Goal: Navigation & Orientation: Find specific page/section

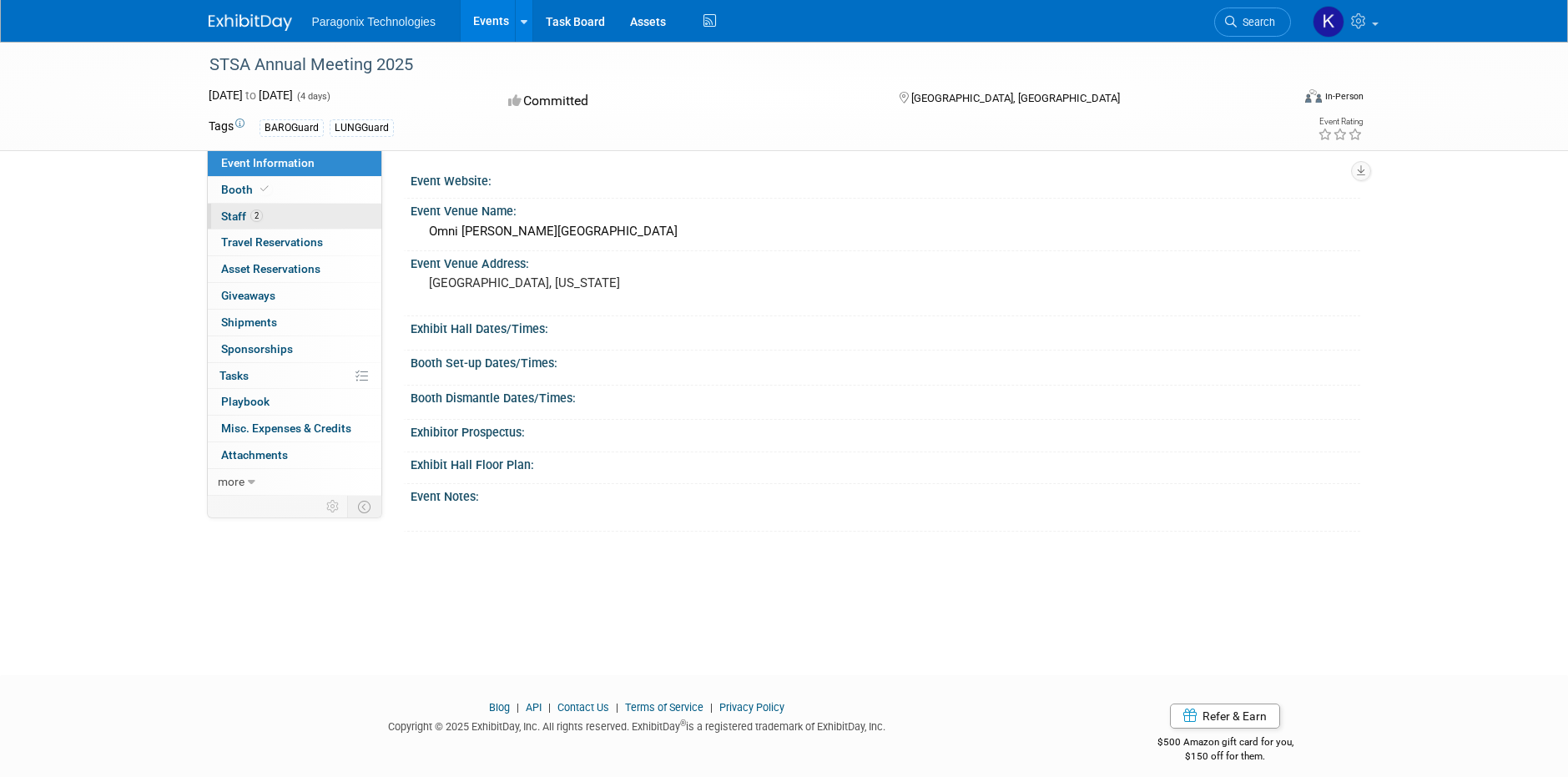
click at [237, 222] on span "Staff 2" at bounding box center [242, 216] width 42 height 14
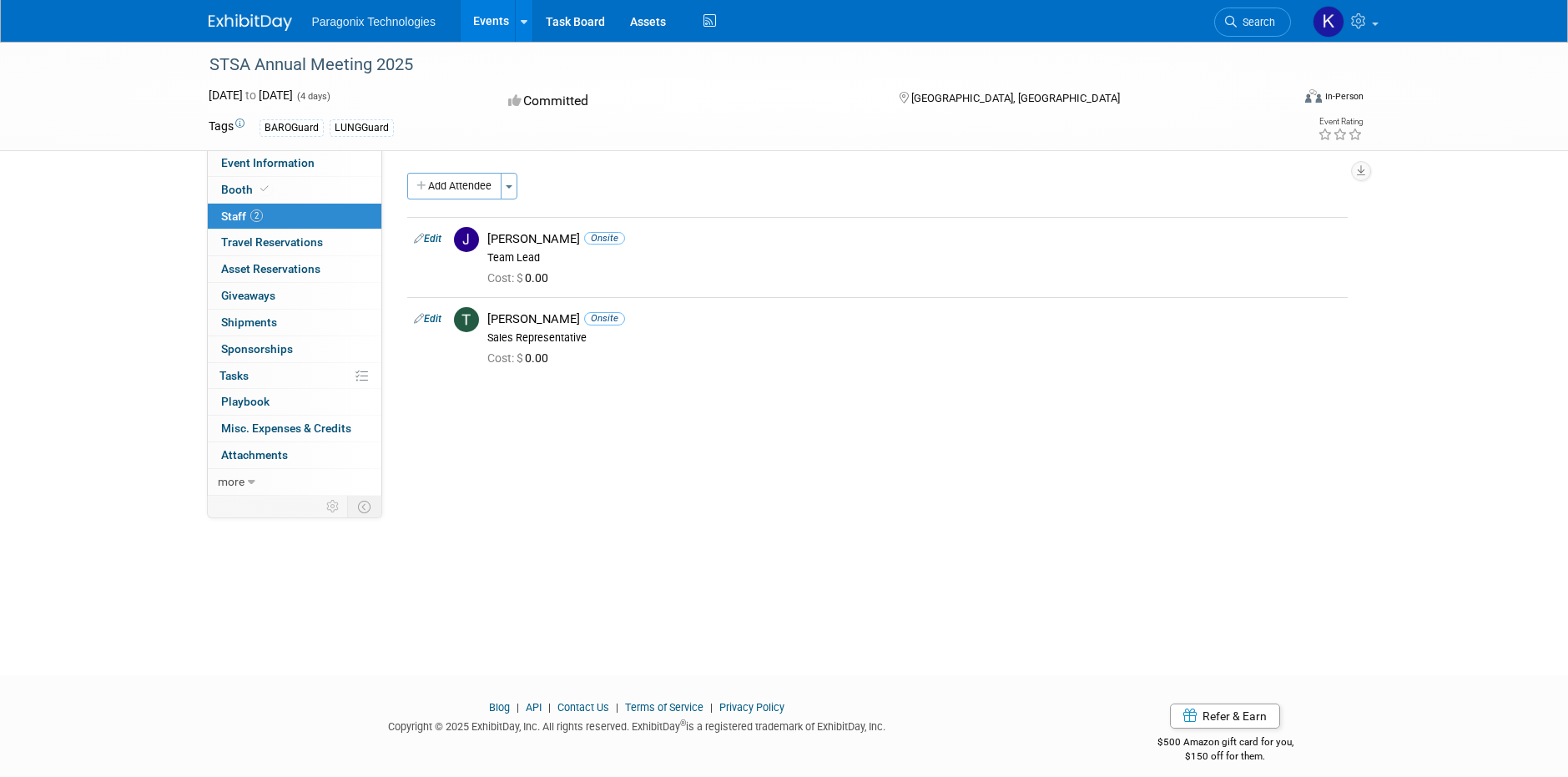
click at [246, 23] on img at bounding box center [250, 22] width 83 height 16
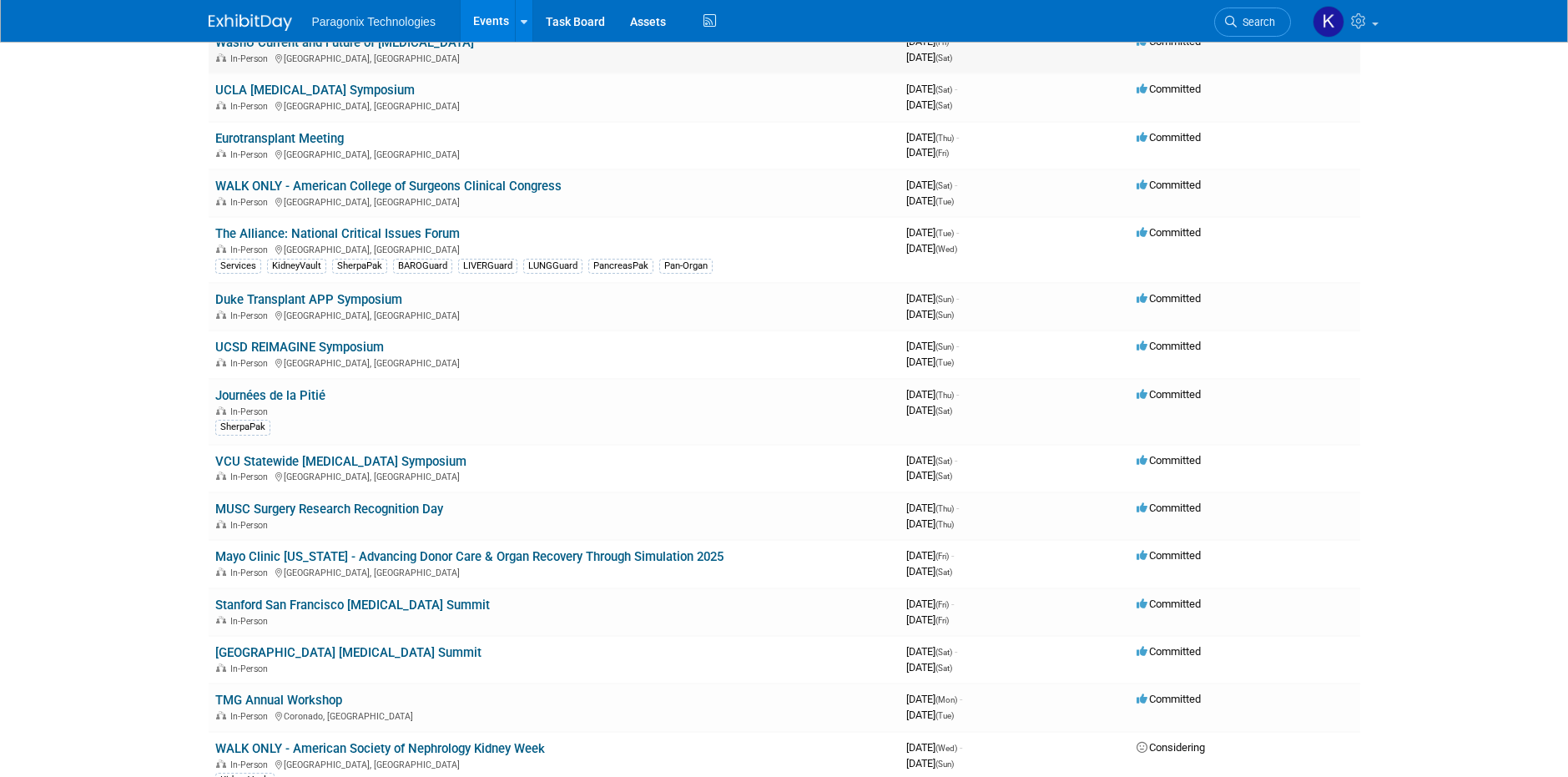
scroll to position [557, 0]
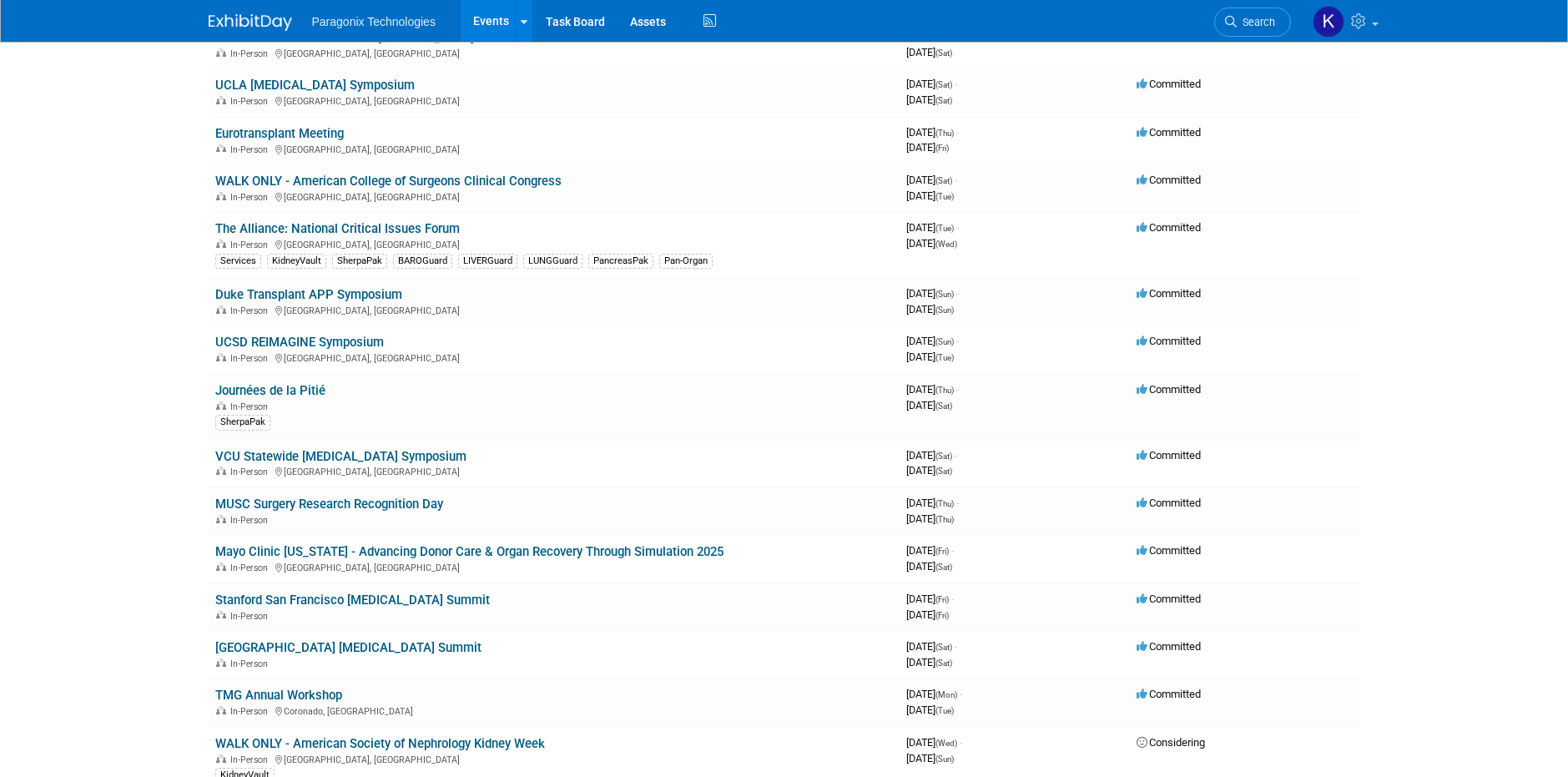
click at [468, 603] on link "Stanford San Francisco [MEDICAL_DATA] Summit" at bounding box center [353, 599] width 275 height 15
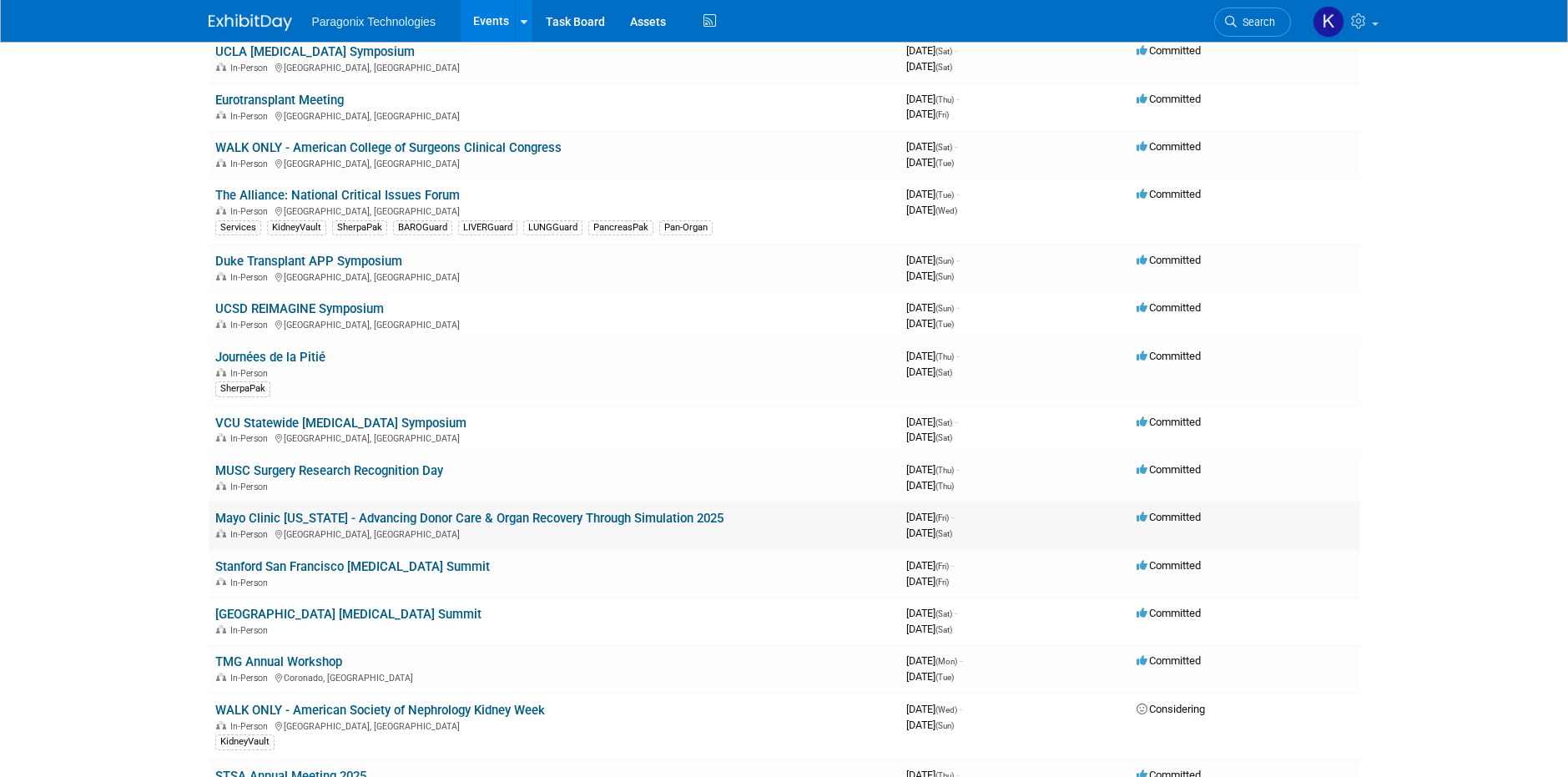
scroll to position [610, 0]
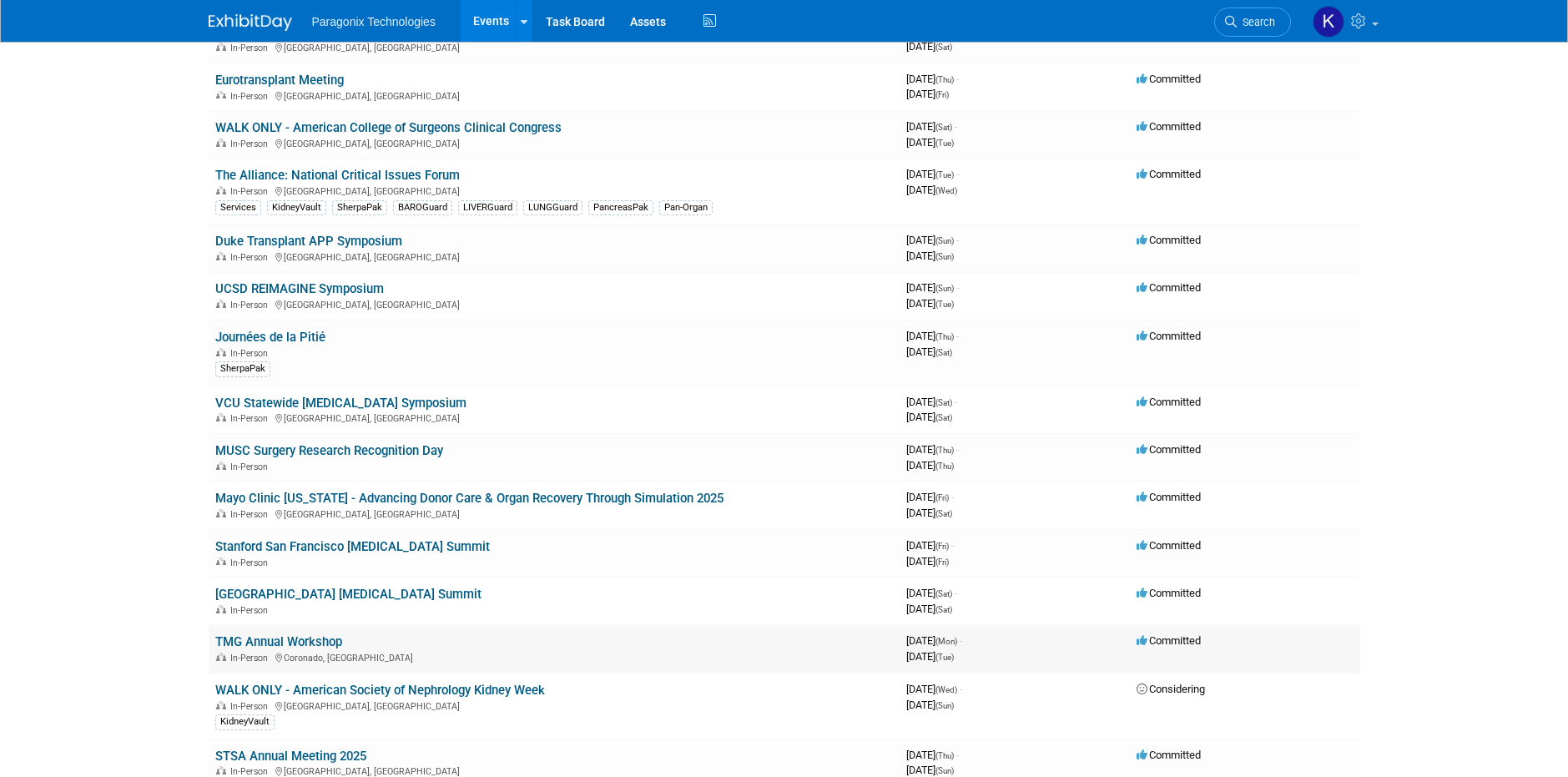
click at [311, 646] on link "TMG Annual Workshop" at bounding box center [279, 641] width 127 height 15
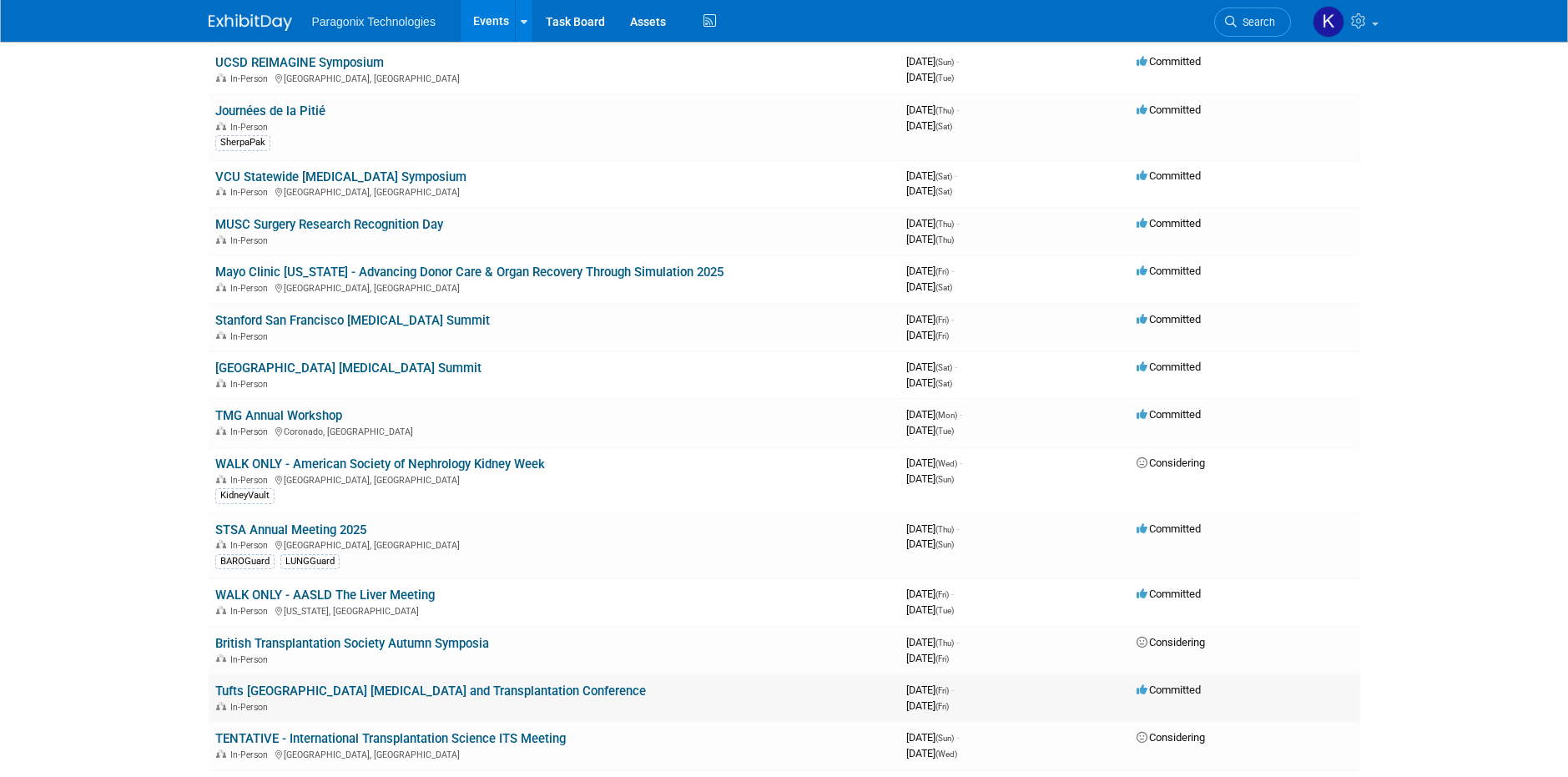
scroll to position [865, 0]
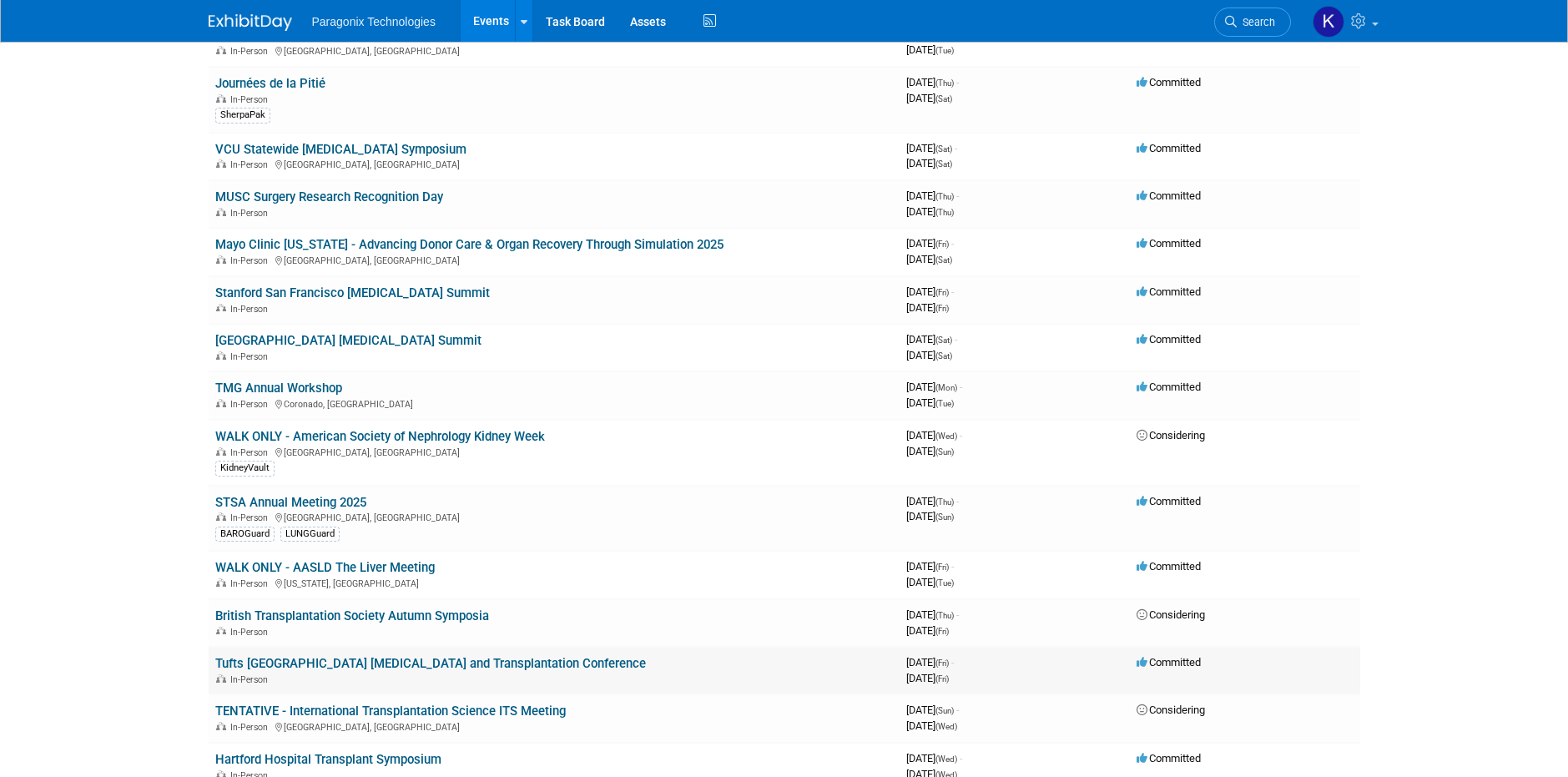
click at [453, 662] on link "Tufts [GEOGRAPHIC_DATA] [MEDICAL_DATA] and Transplantation Conference" at bounding box center [430, 663] width 430 height 15
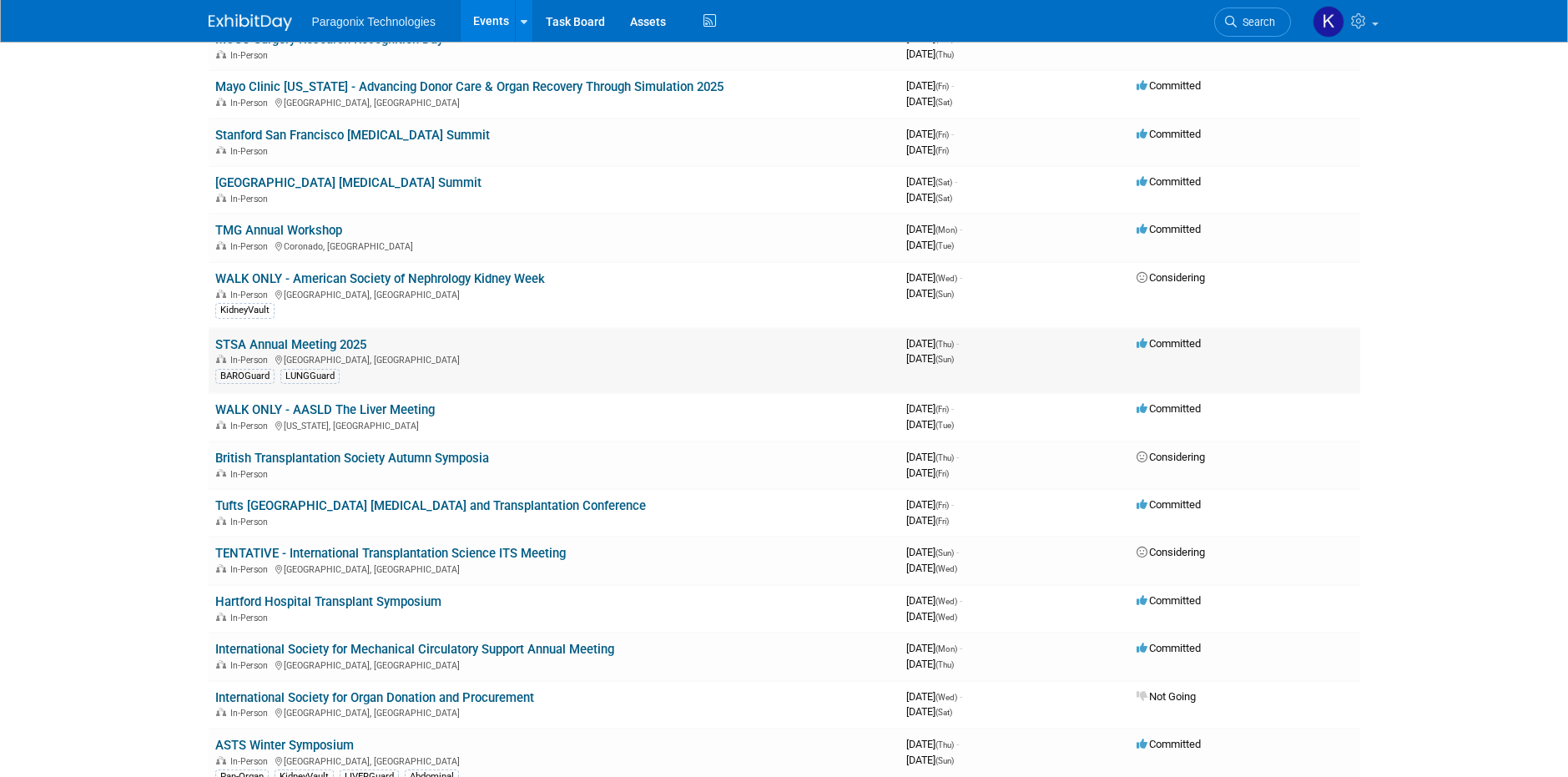
scroll to position [1023, 0]
click at [403, 604] on link "Hartford Hospital Transplant Symposium" at bounding box center [328, 600] width 226 height 15
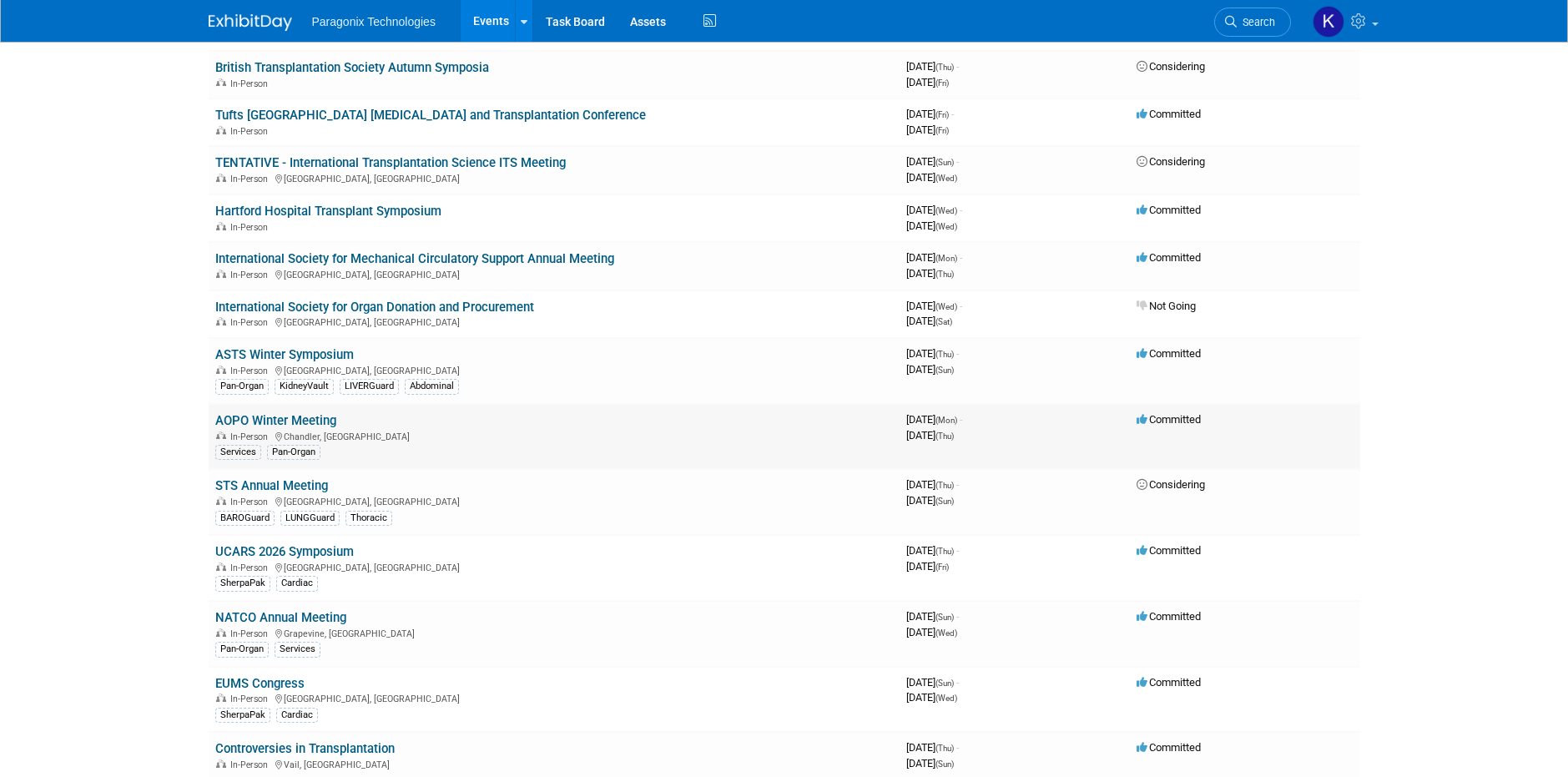
scroll to position [1416, 0]
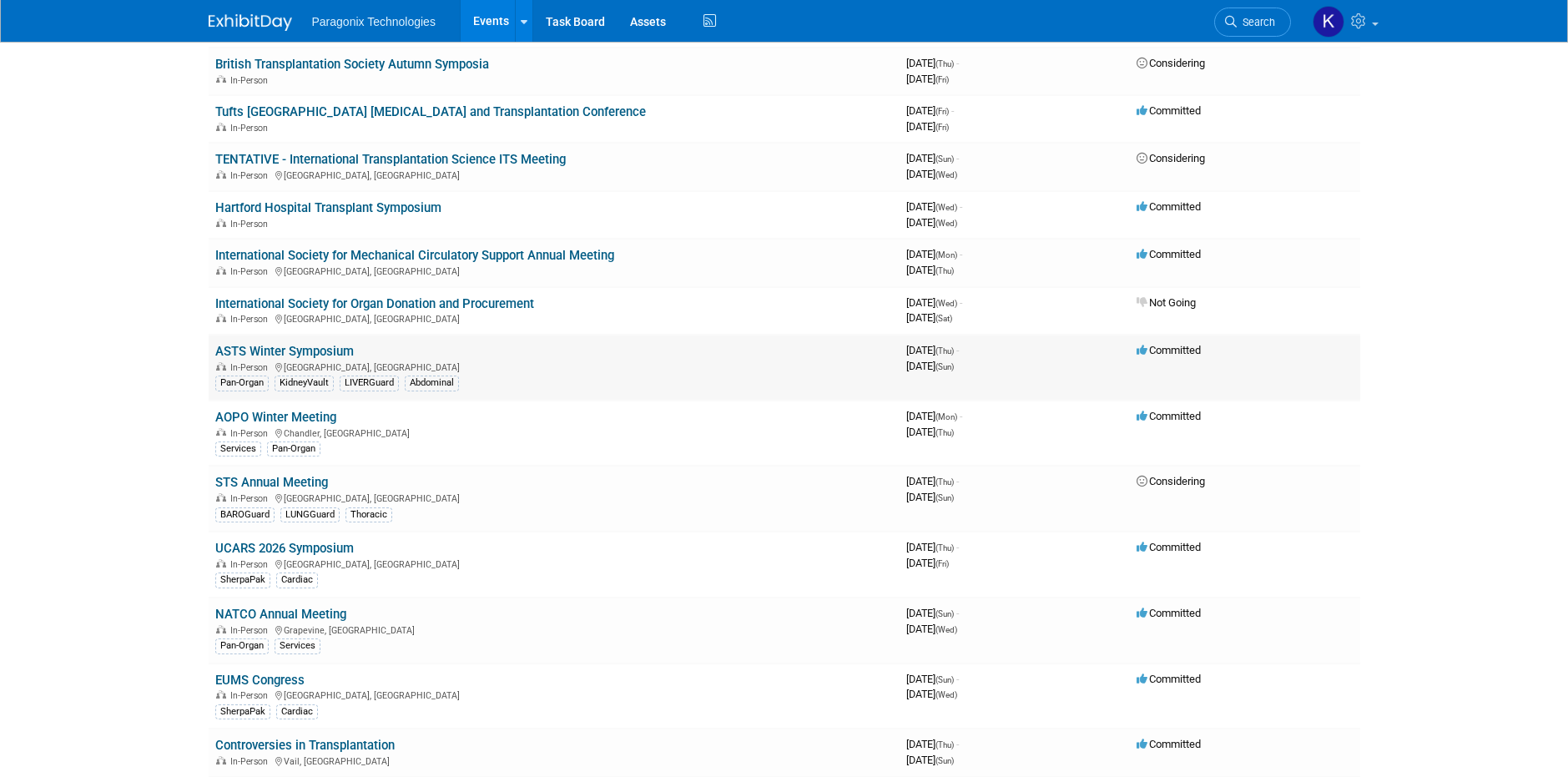
click at [326, 351] on link "ASTS Winter Symposium" at bounding box center [284, 350] width 138 height 15
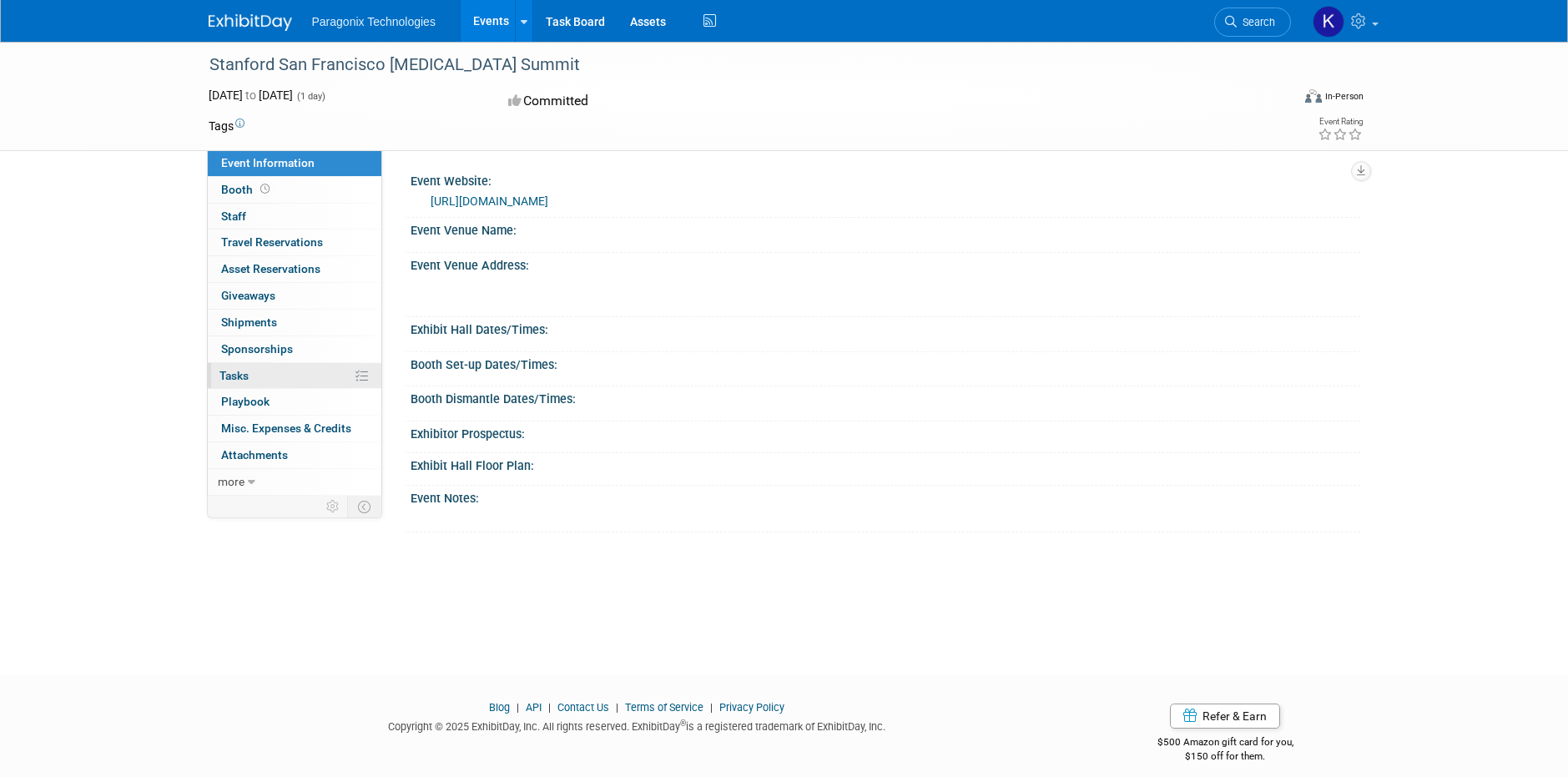
click at [296, 373] on link "0% Tasks 0%" at bounding box center [295, 376] width 173 height 26
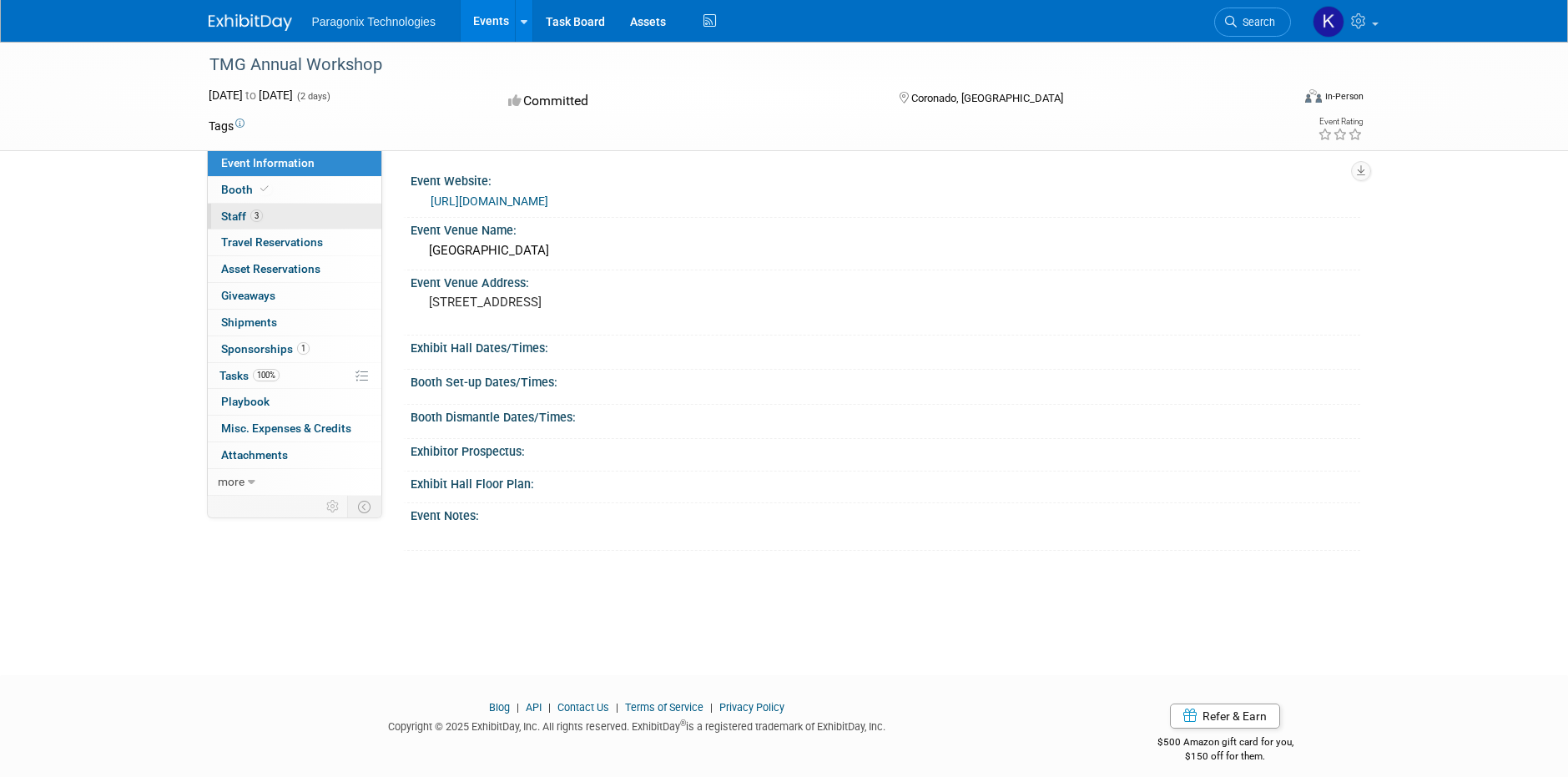
click at [243, 220] on span "Staff 3" at bounding box center [242, 216] width 42 height 14
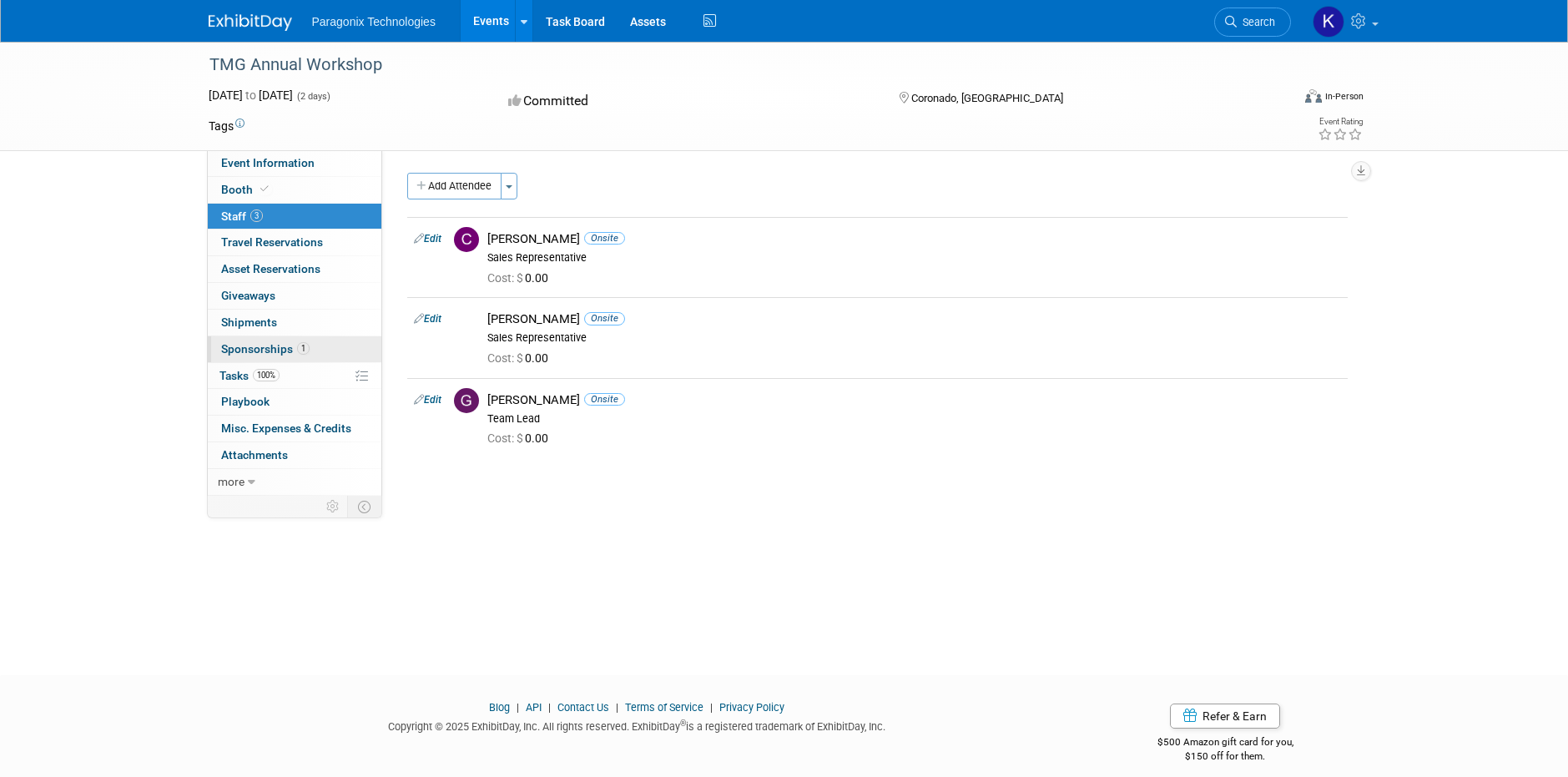
click at [278, 346] on span "Sponsorships 1" at bounding box center [265, 349] width 88 height 14
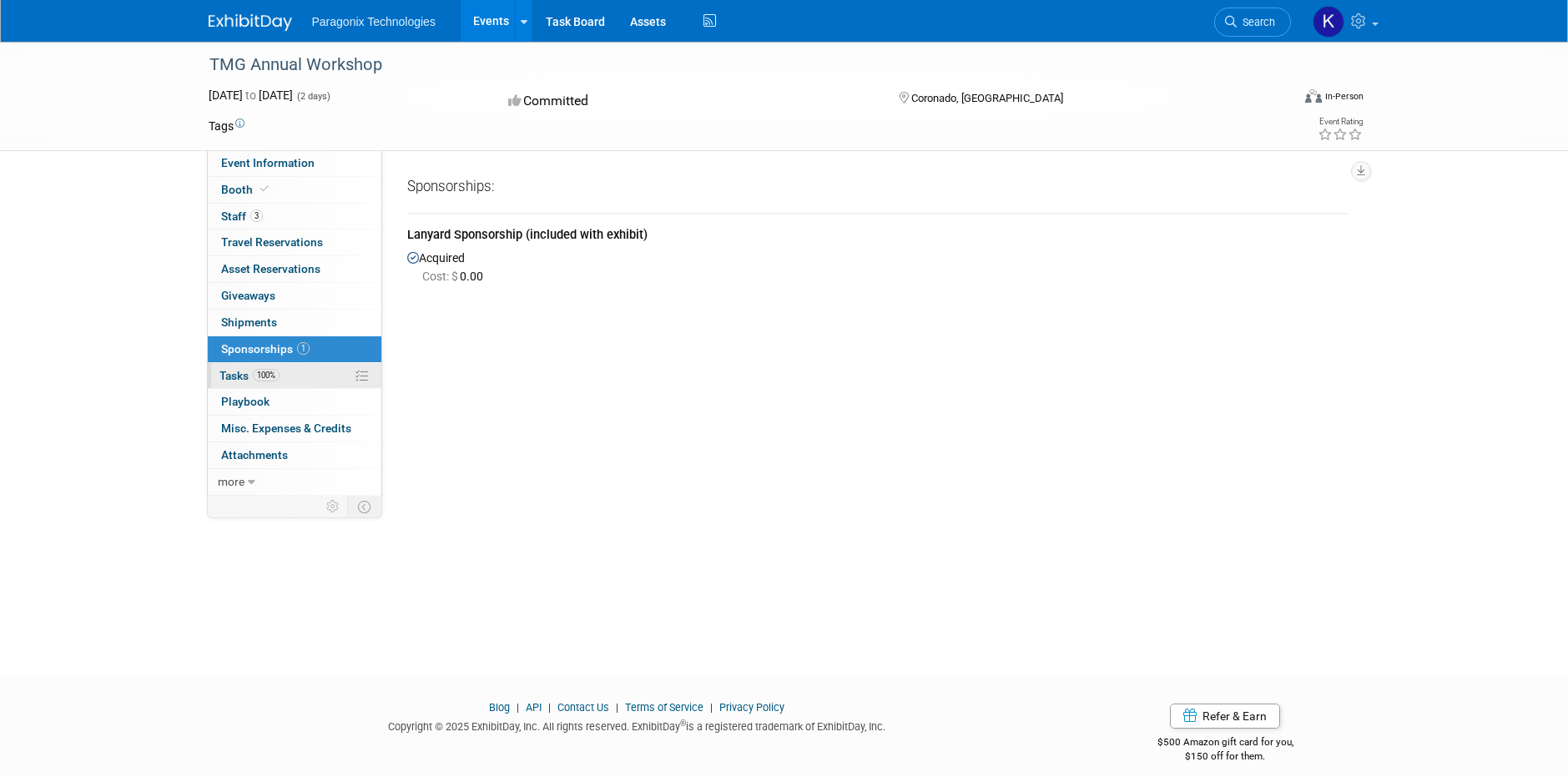
click at [252, 374] on span "Tasks 100%" at bounding box center [250, 376] width 60 height 14
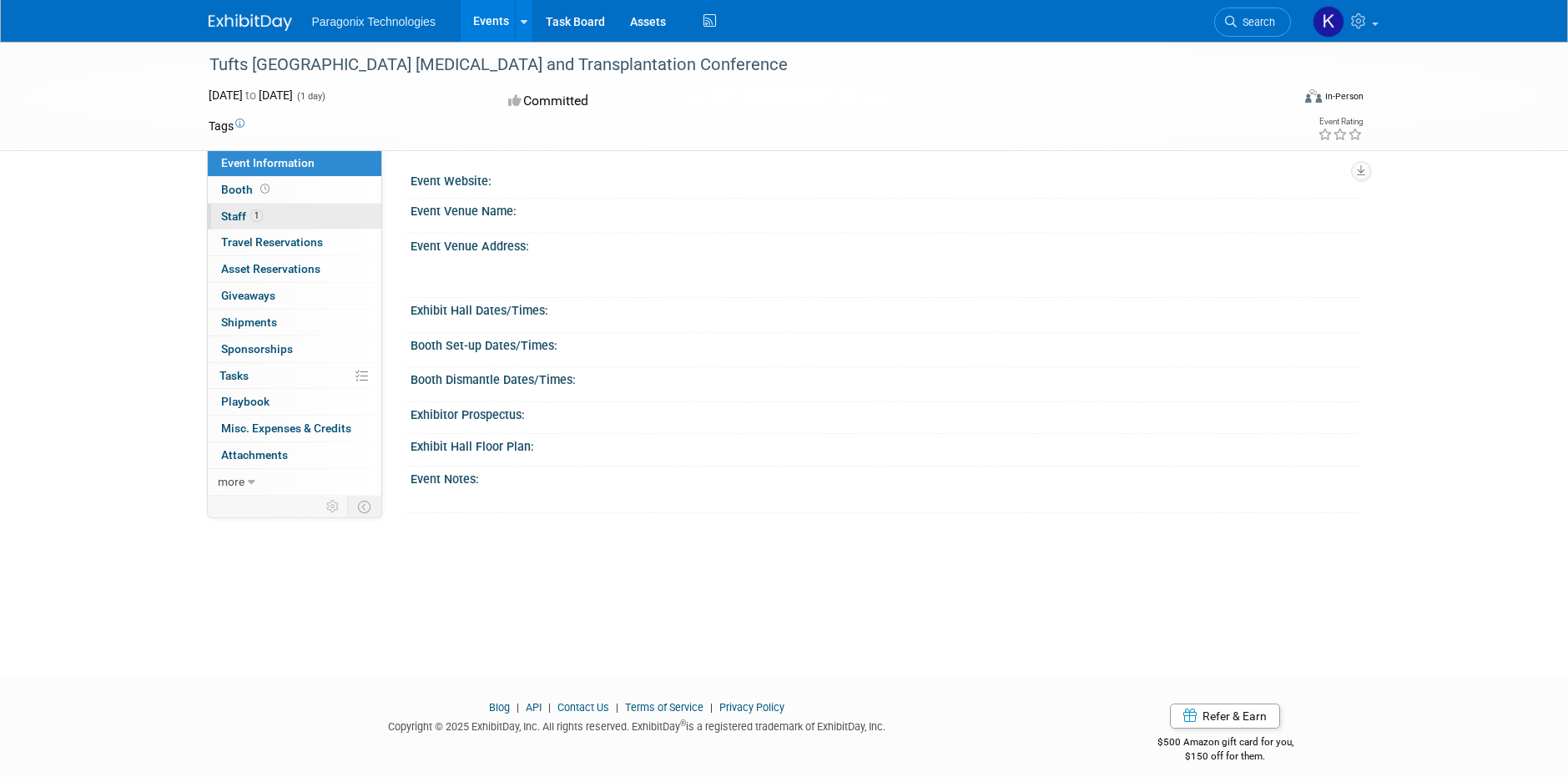
click at [248, 218] on span "Staff 1" at bounding box center [242, 216] width 42 height 14
click at [240, 211] on span "Staff 1" at bounding box center [242, 216] width 42 height 14
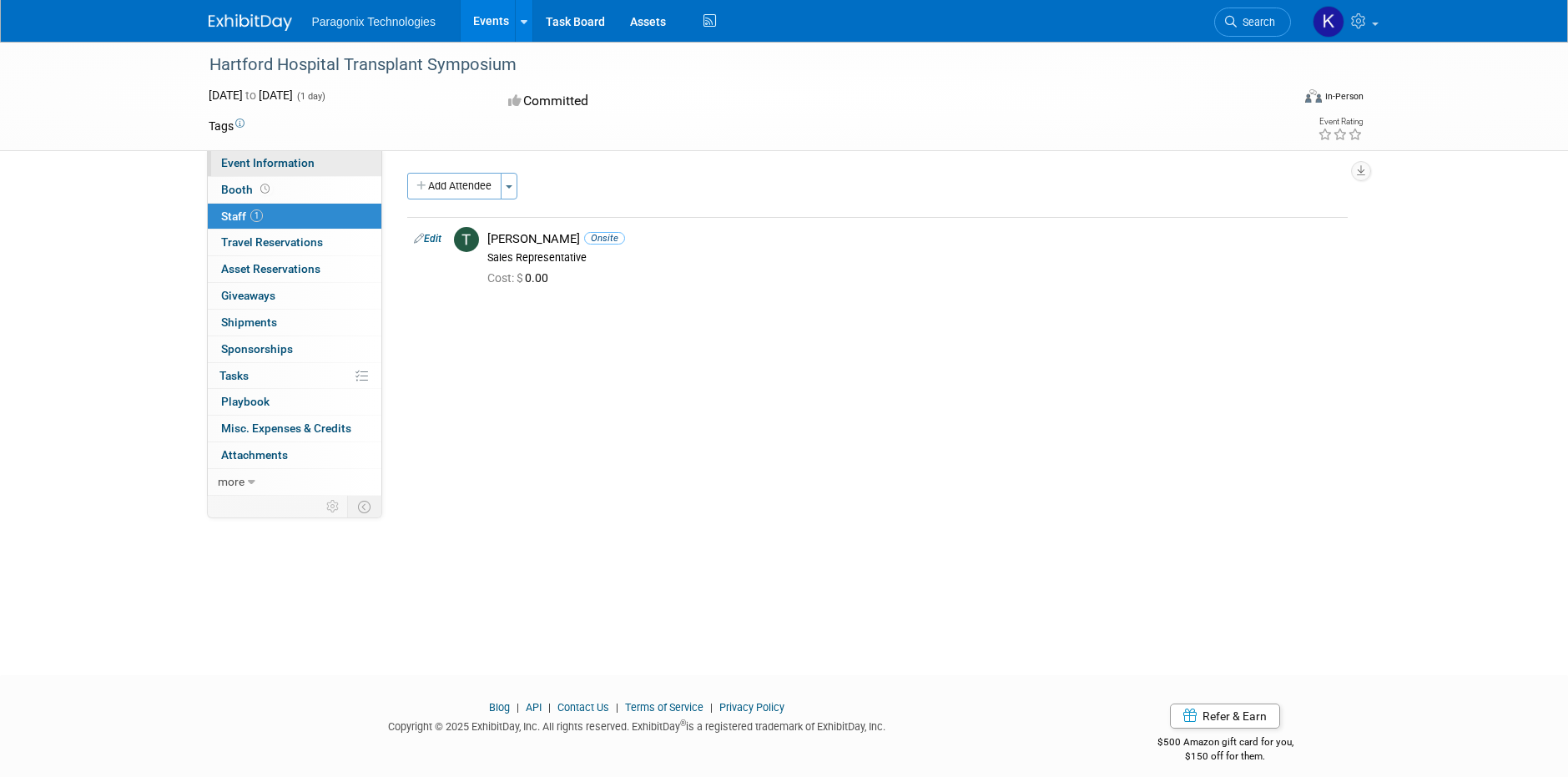
click at [249, 159] on span "Event Information" at bounding box center [268, 163] width 94 height 14
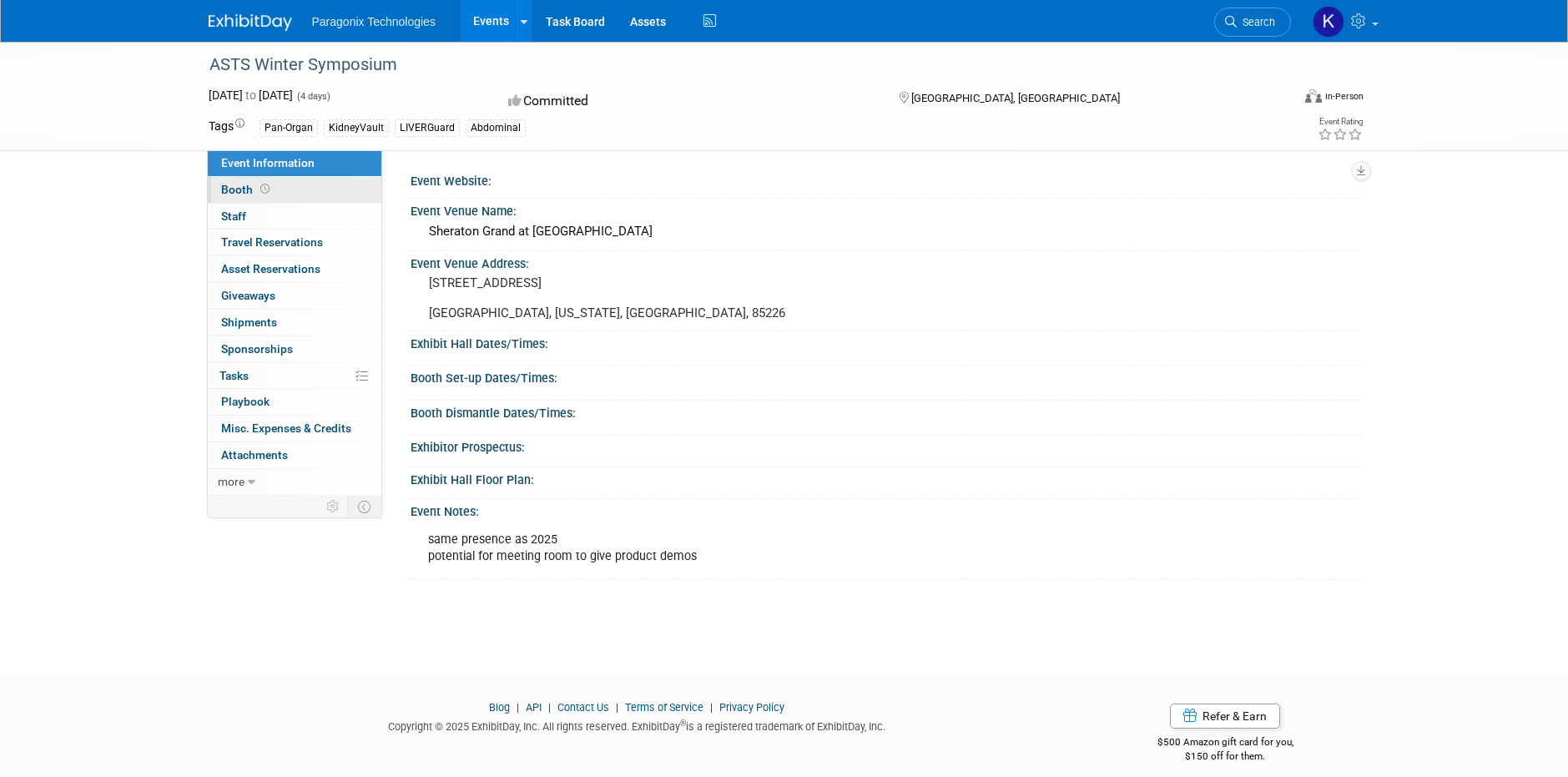
click at [240, 192] on span "Booth" at bounding box center [247, 190] width 52 height 14
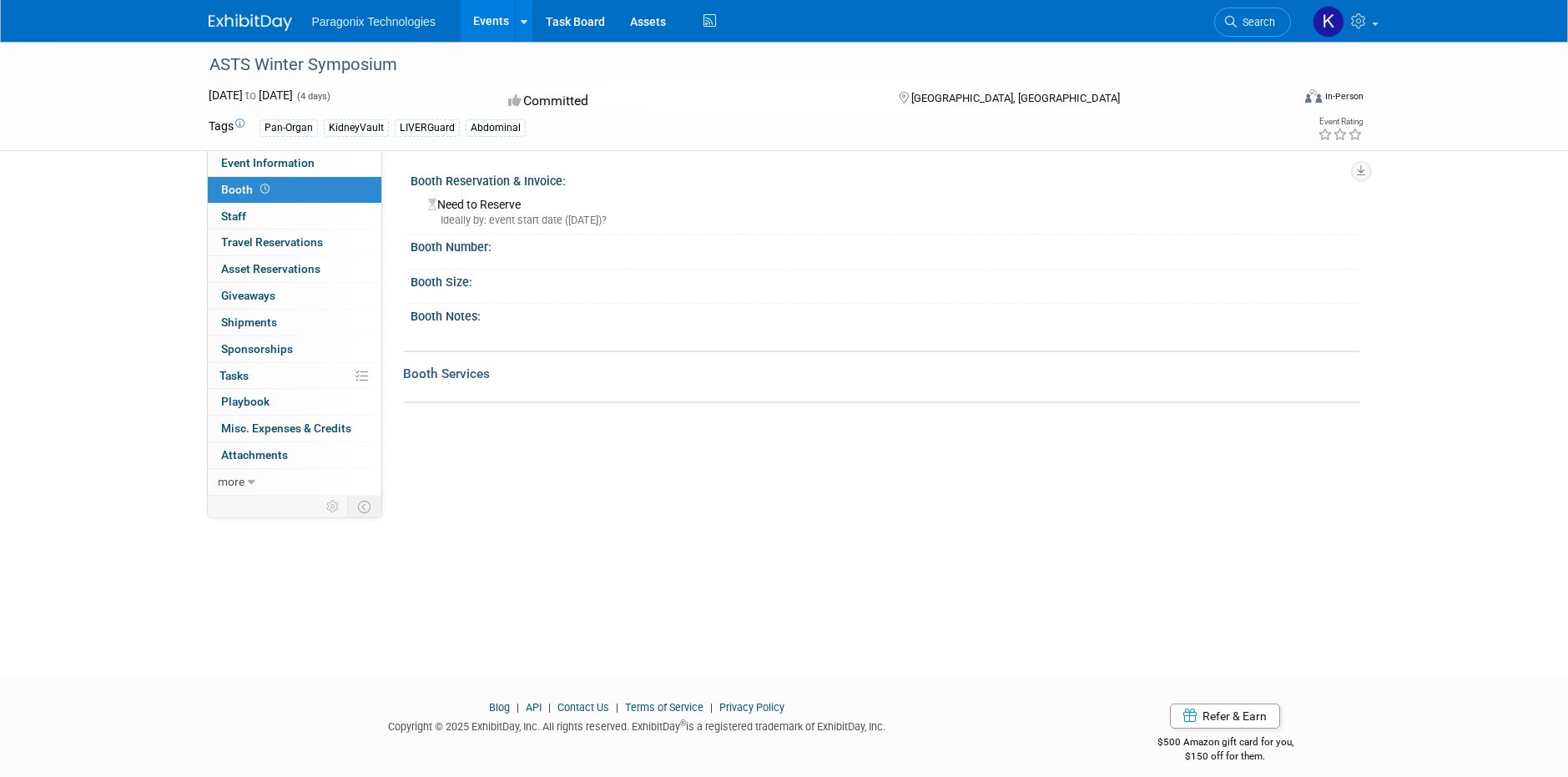
click at [238, 28] on img at bounding box center [250, 22] width 83 height 16
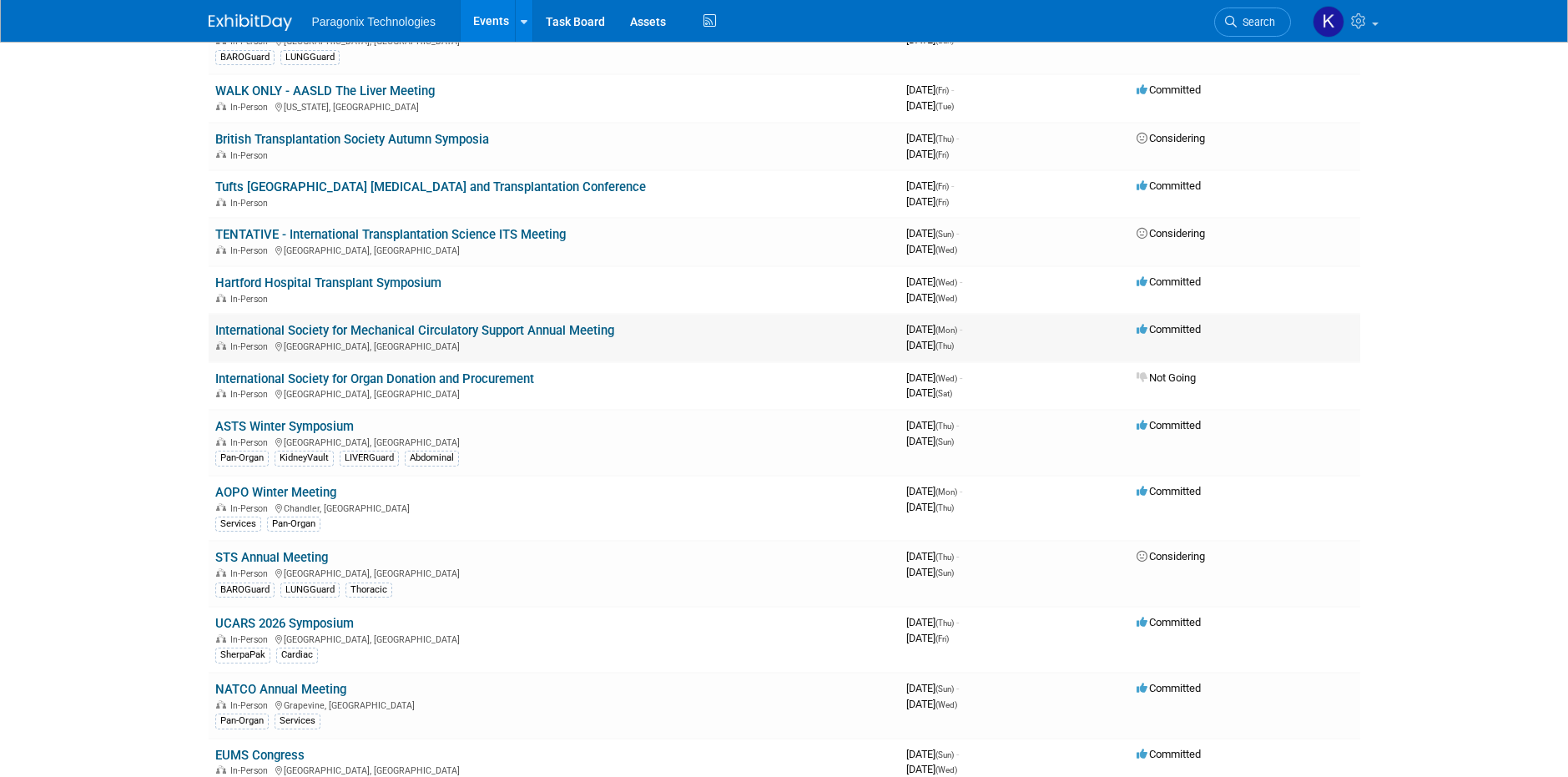
scroll to position [1338, 0]
click at [425, 333] on link "International Society for Mechanical Circulatory Support Annual Meeting" at bounding box center [415, 333] width 399 height 15
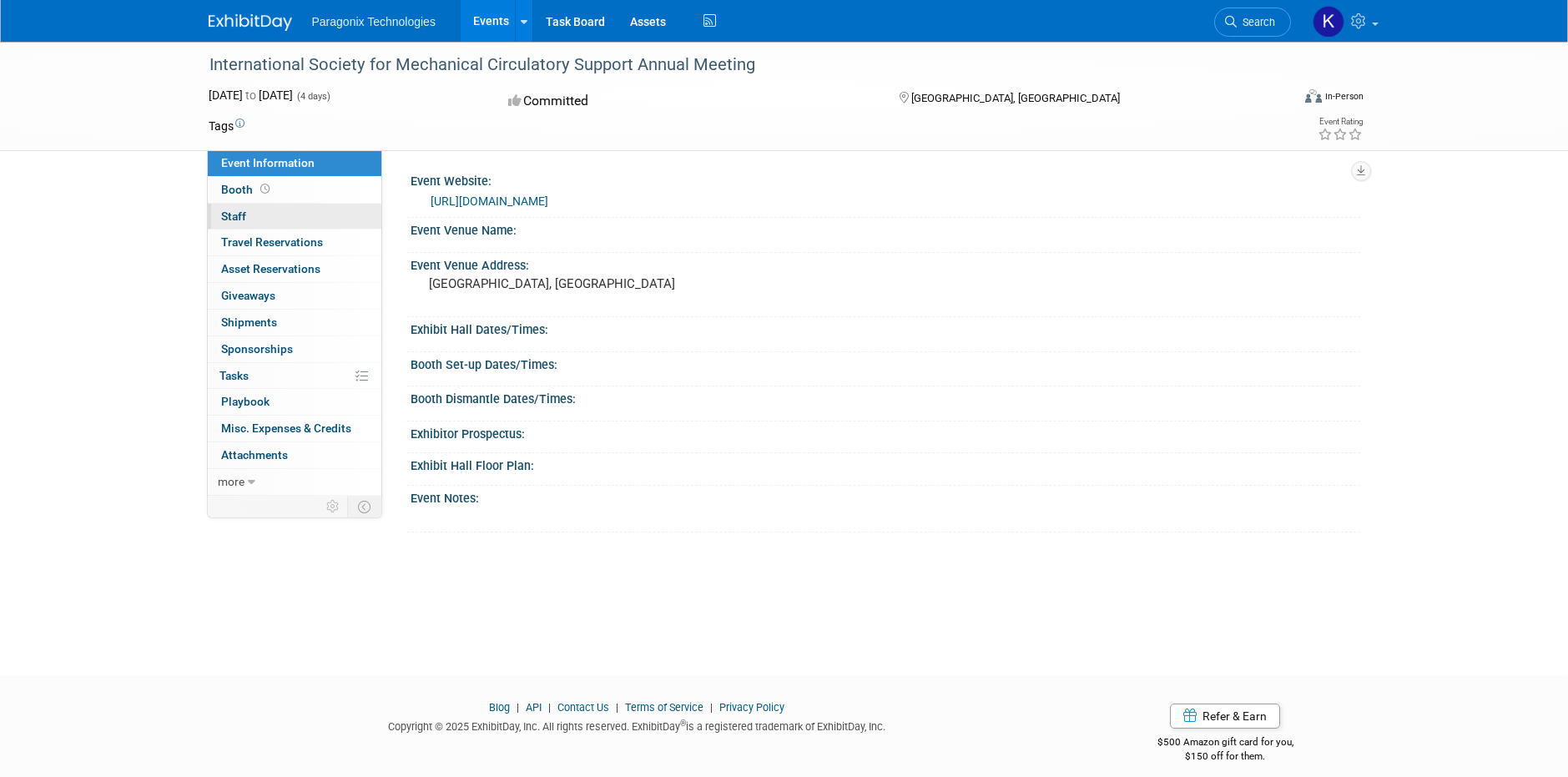
click at [240, 214] on span "Staff 0" at bounding box center [234, 216] width 25 height 14
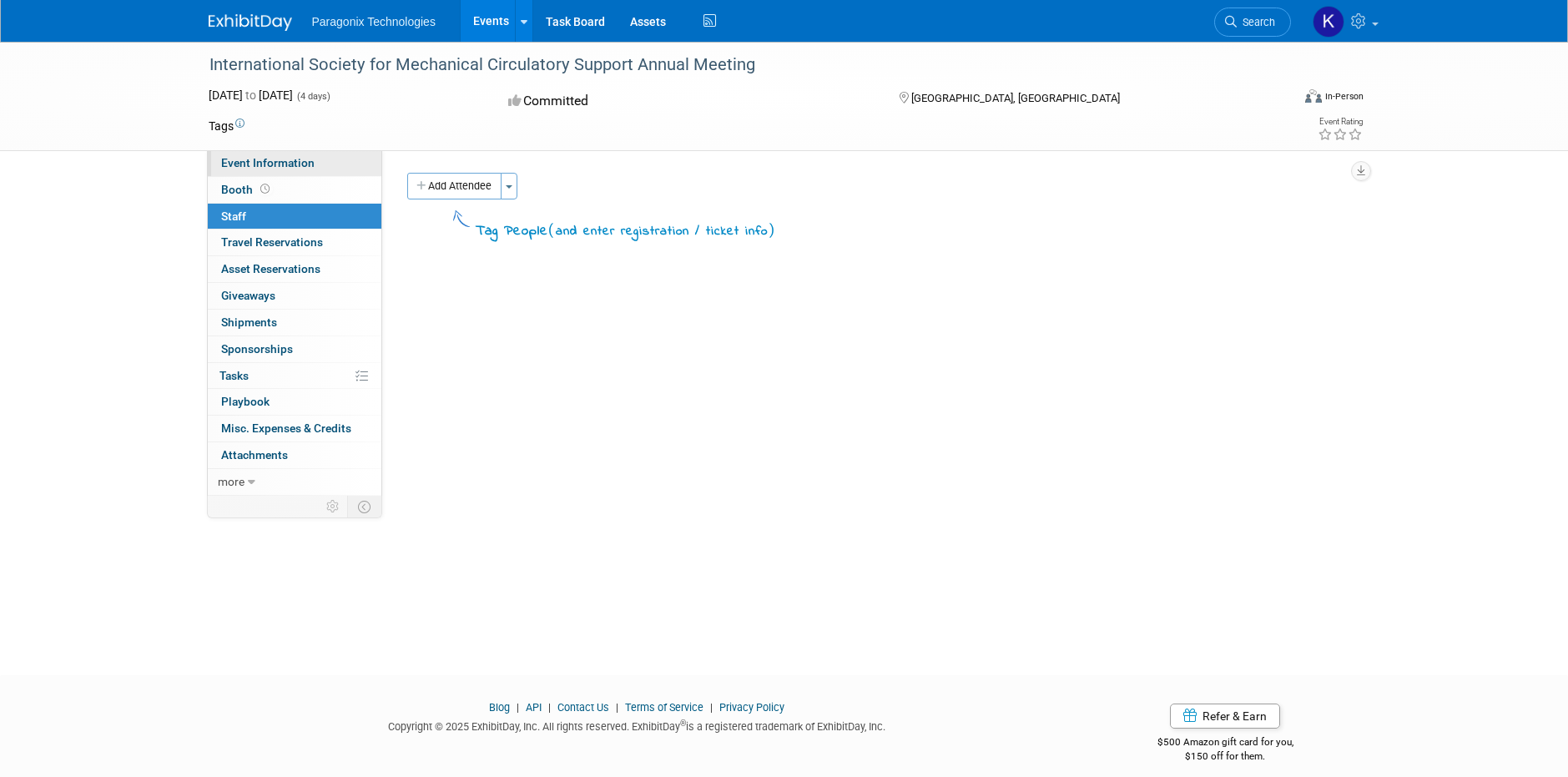
click at [245, 152] on link "Event Information" at bounding box center [295, 163] width 173 height 26
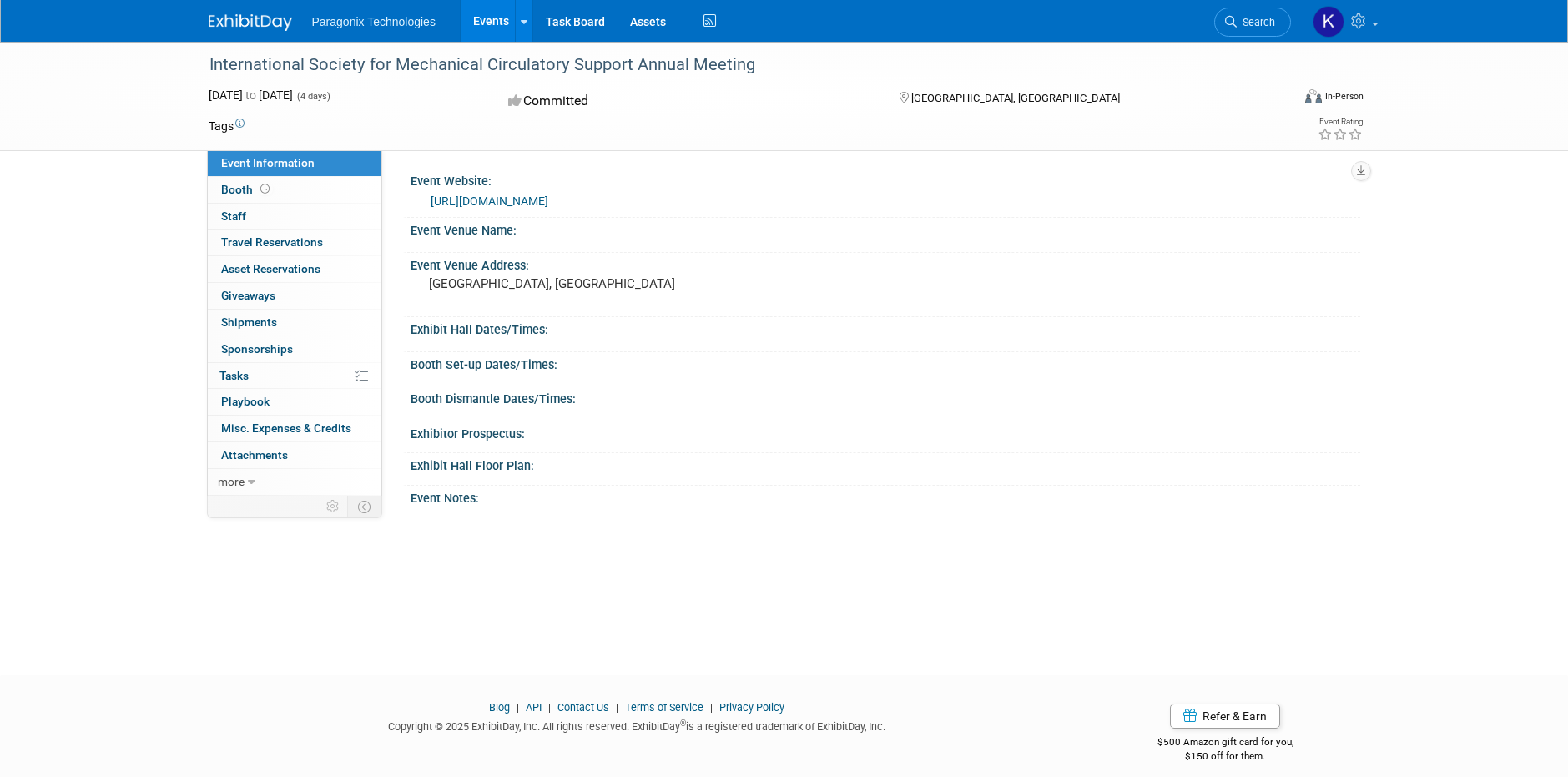
click at [518, 198] on link "[URL][DOMAIN_NAME]" at bounding box center [489, 201] width 118 height 14
